Goal: Information Seeking & Learning: Check status

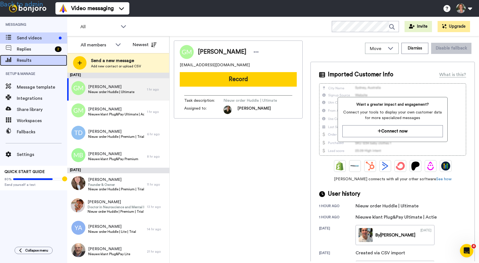
click at [39, 61] on span "Results" at bounding box center [42, 60] width 50 height 7
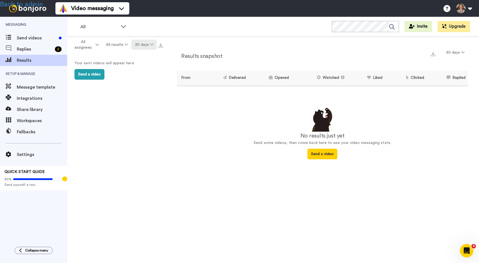
click at [141, 44] on button "30 days" at bounding box center [143, 45] width 25 height 10
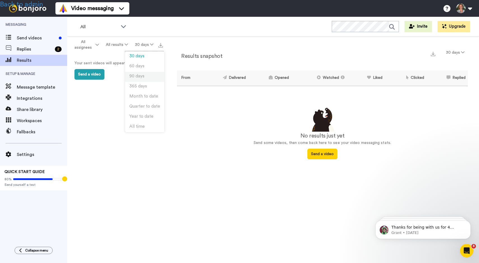
click at [142, 77] on span "90 days" at bounding box center [136, 76] width 15 height 4
click at [149, 46] on button "90 days" at bounding box center [143, 45] width 25 height 10
click at [150, 127] on li "All time" at bounding box center [144, 127] width 39 height 10
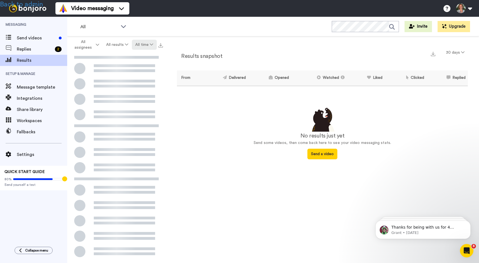
click at [146, 43] on button "All time" at bounding box center [144, 45] width 25 height 10
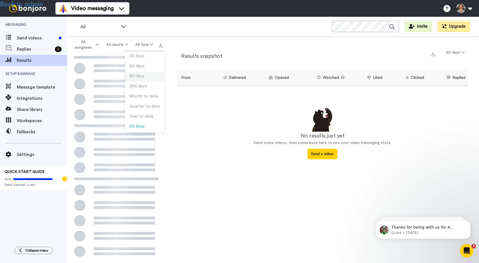
click at [141, 76] on span "90 days" at bounding box center [136, 76] width 15 height 4
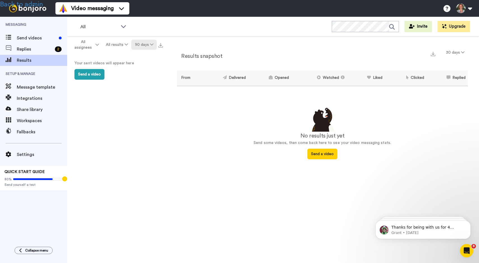
click at [146, 44] on button "90 days" at bounding box center [143, 45] width 25 height 10
click at [139, 83] on li "365 days" at bounding box center [144, 87] width 39 height 10
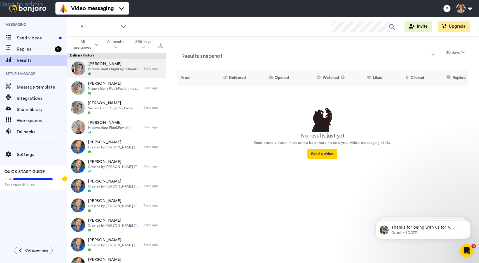
click at [123, 66] on span "Yasar Eren" at bounding box center [113, 64] width 50 height 6
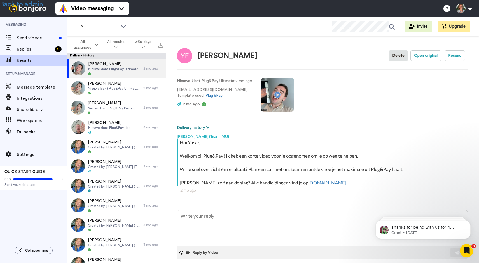
click at [206, 127] on icon at bounding box center [207, 128] width 3 height 4
type textarea "x"
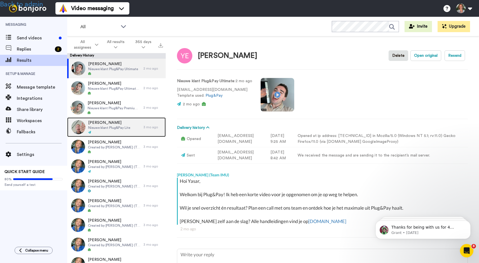
click at [127, 124] on span "Mathilde Van Doorn" at bounding box center [109, 123] width 42 height 6
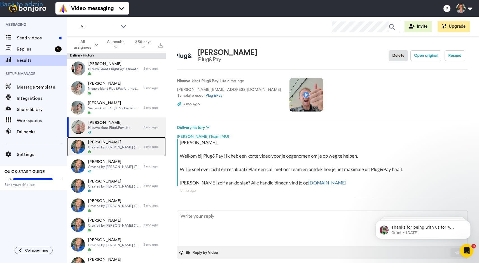
click at [120, 145] on span "Created by Nadine (Team IMU)" at bounding box center [114, 147] width 53 height 4
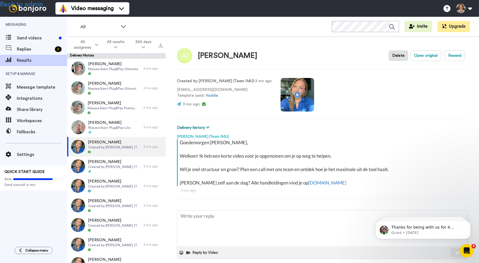
click at [206, 128] on icon at bounding box center [207, 128] width 3 height 4
type textarea "x"
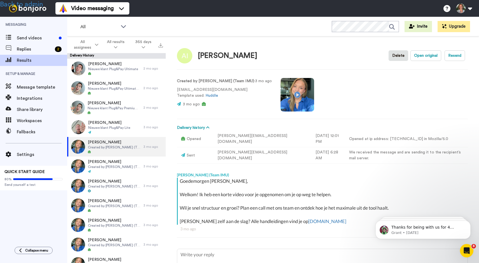
type textarea "x"
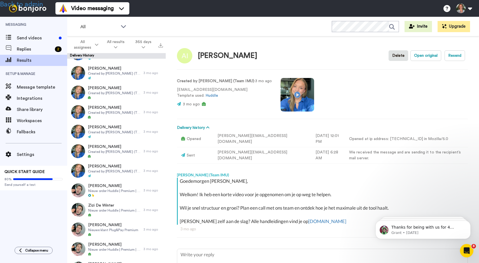
scroll to position [1509, 0]
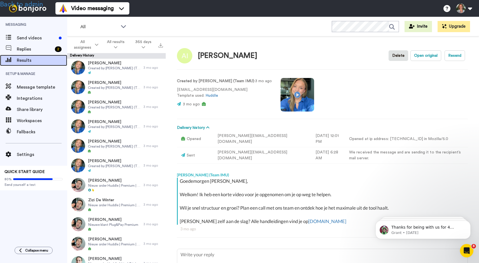
click at [31, 59] on span "Results" at bounding box center [42, 60] width 50 height 7
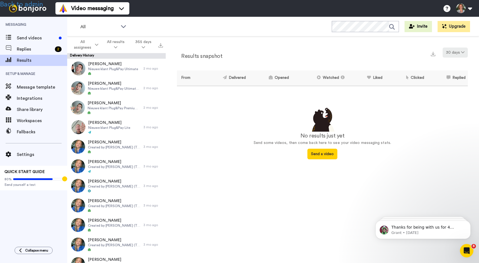
click at [458, 52] on button "30 days" at bounding box center [454, 53] width 25 height 10
click at [447, 85] on span "90 days" at bounding box center [447, 84] width 15 height 4
click at [457, 52] on button "90 days" at bounding box center [454, 53] width 25 height 10
click at [450, 97] on li "365 days" at bounding box center [455, 95] width 39 height 10
